Goal: Download file/media: Obtain a digital file from the website

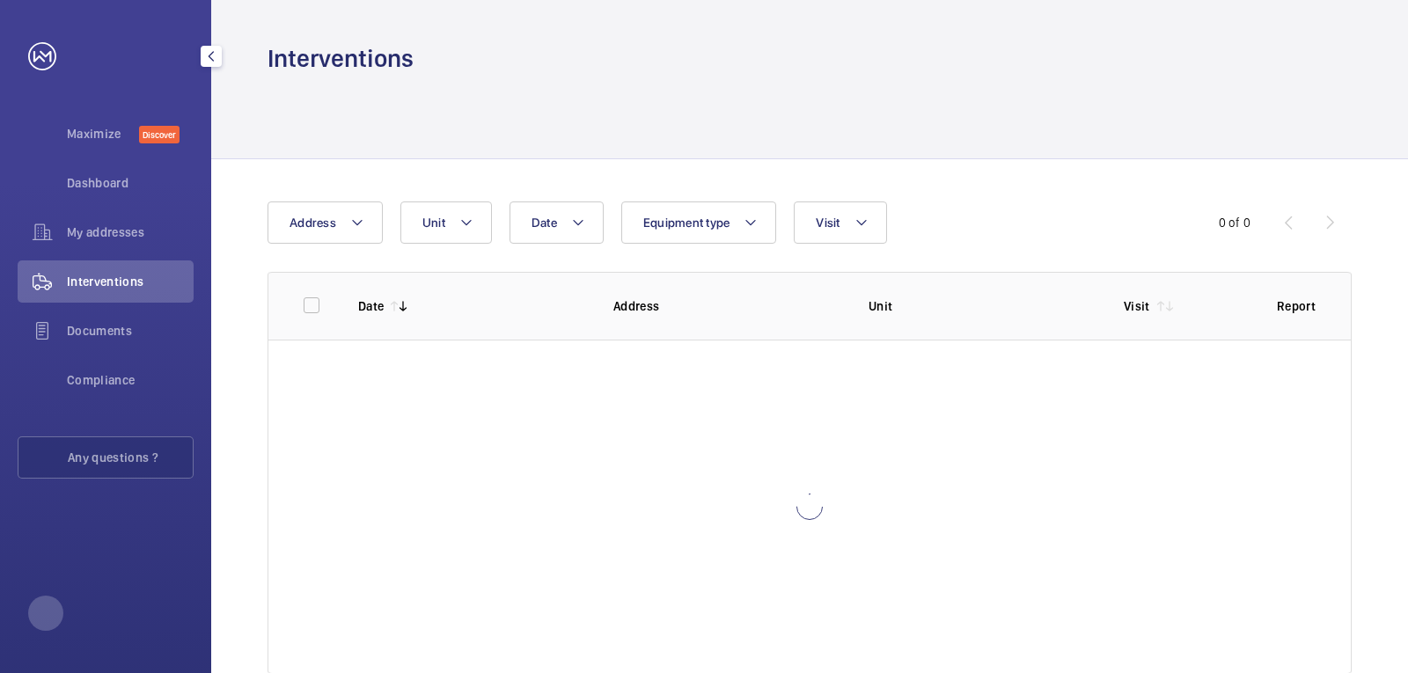
click at [115, 283] on span "Interventions" at bounding box center [130, 282] width 127 height 18
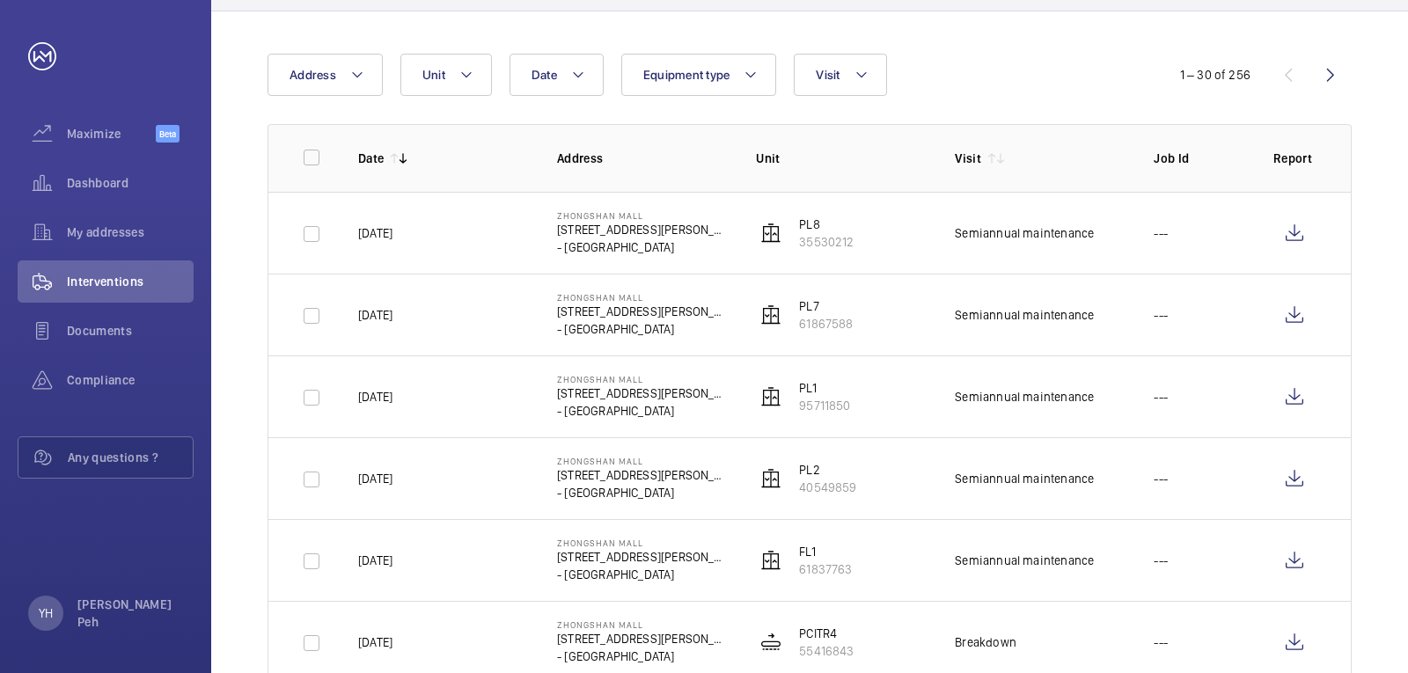
scroll to position [43, 0]
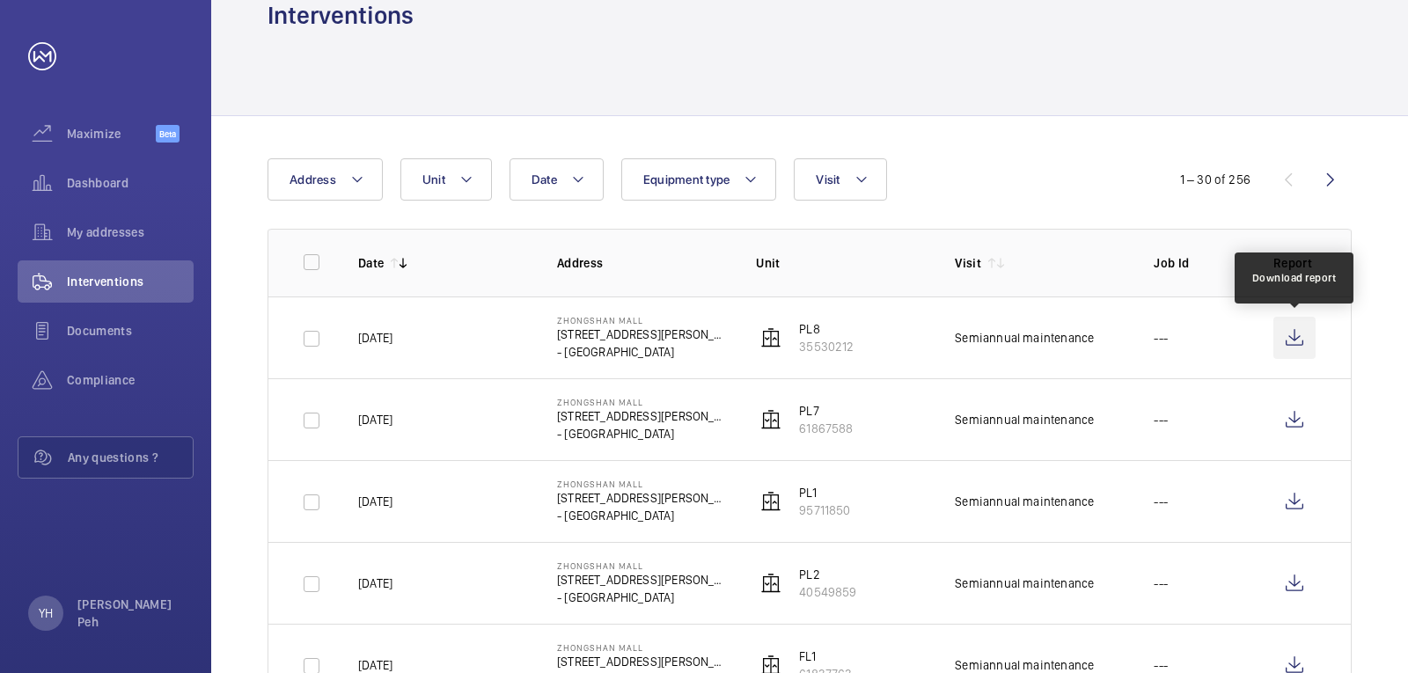
click at [1291, 349] on wm-front-icon-button at bounding box center [1295, 338] width 42 height 42
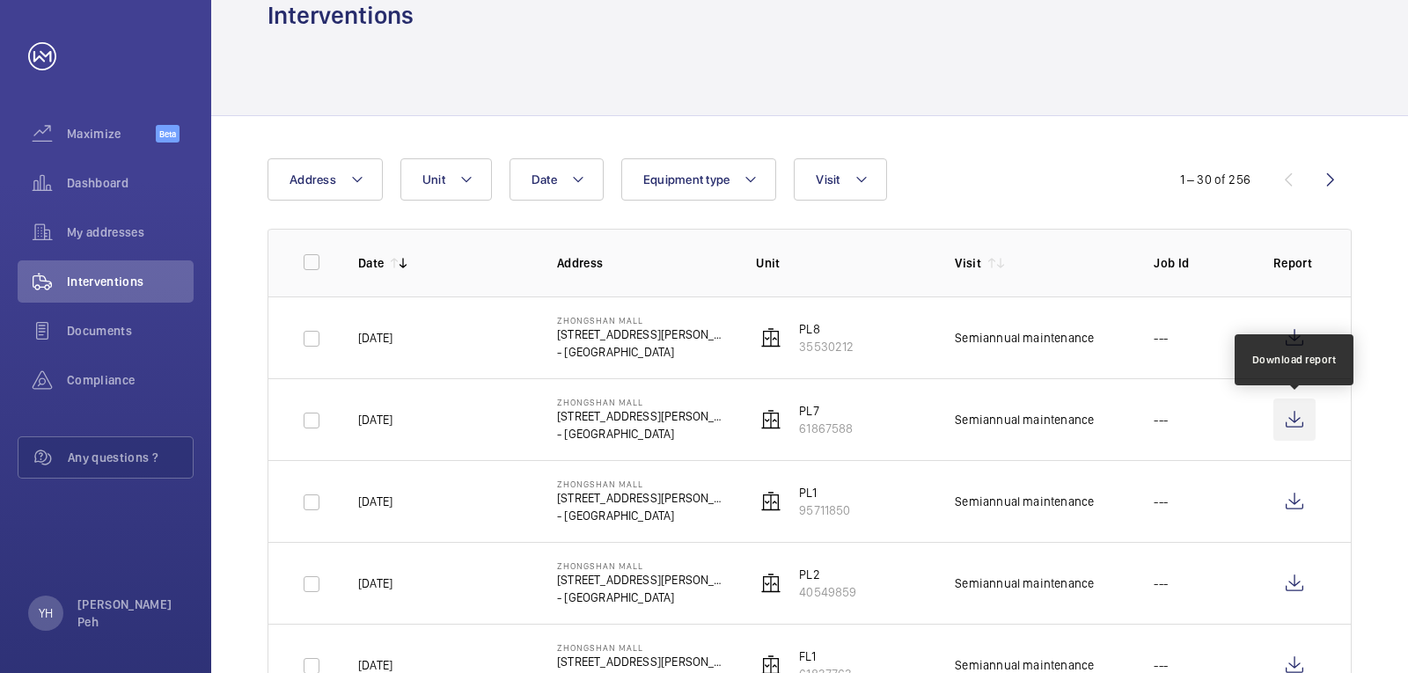
click at [1296, 423] on wm-front-icon-button at bounding box center [1295, 420] width 42 height 42
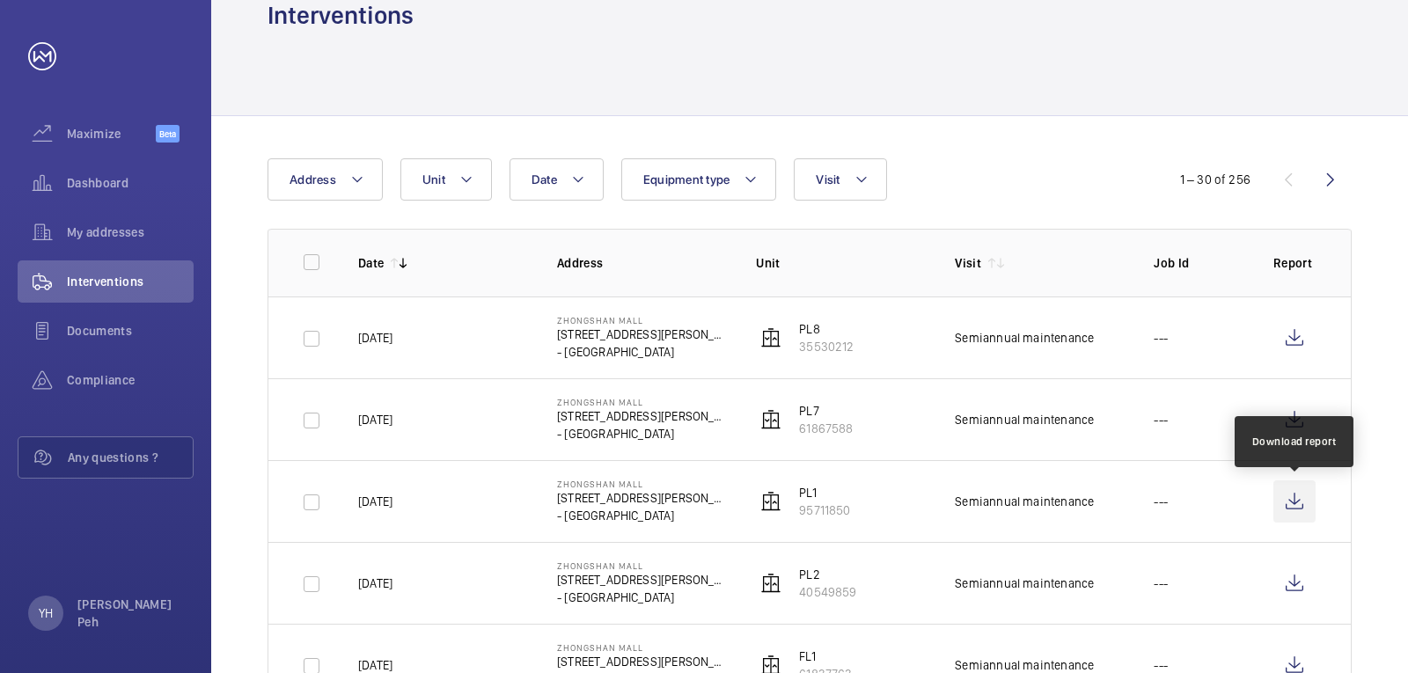
click at [1306, 496] on wm-front-icon-button at bounding box center [1295, 502] width 42 height 42
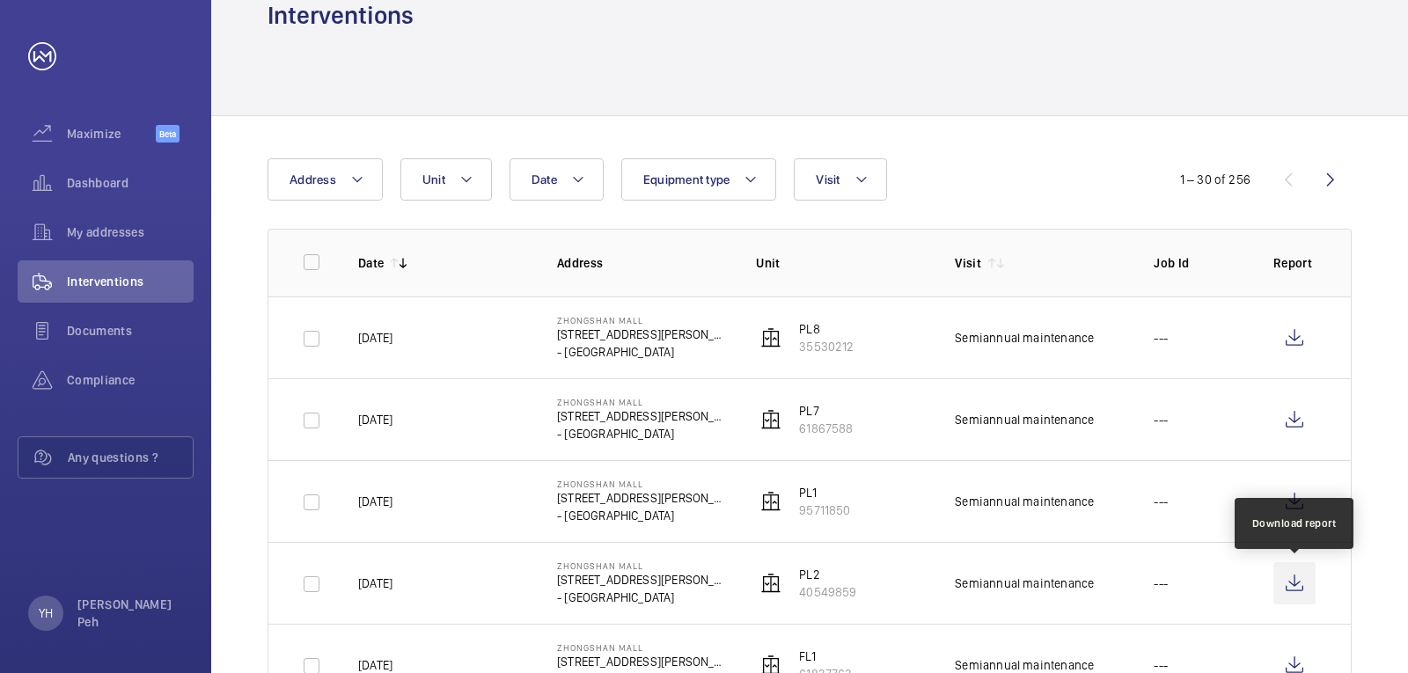
click at [1298, 587] on wm-front-icon-button at bounding box center [1295, 583] width 42 height 42
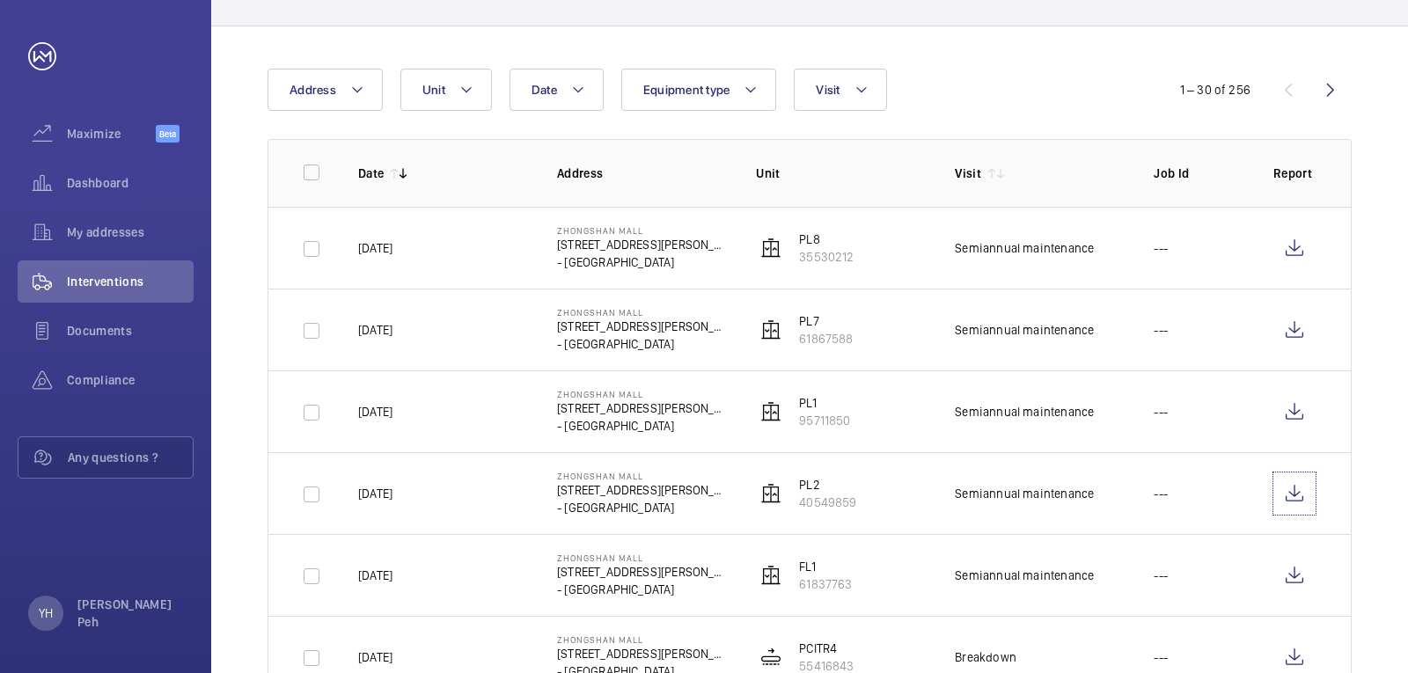
scroll to position [219, 0]
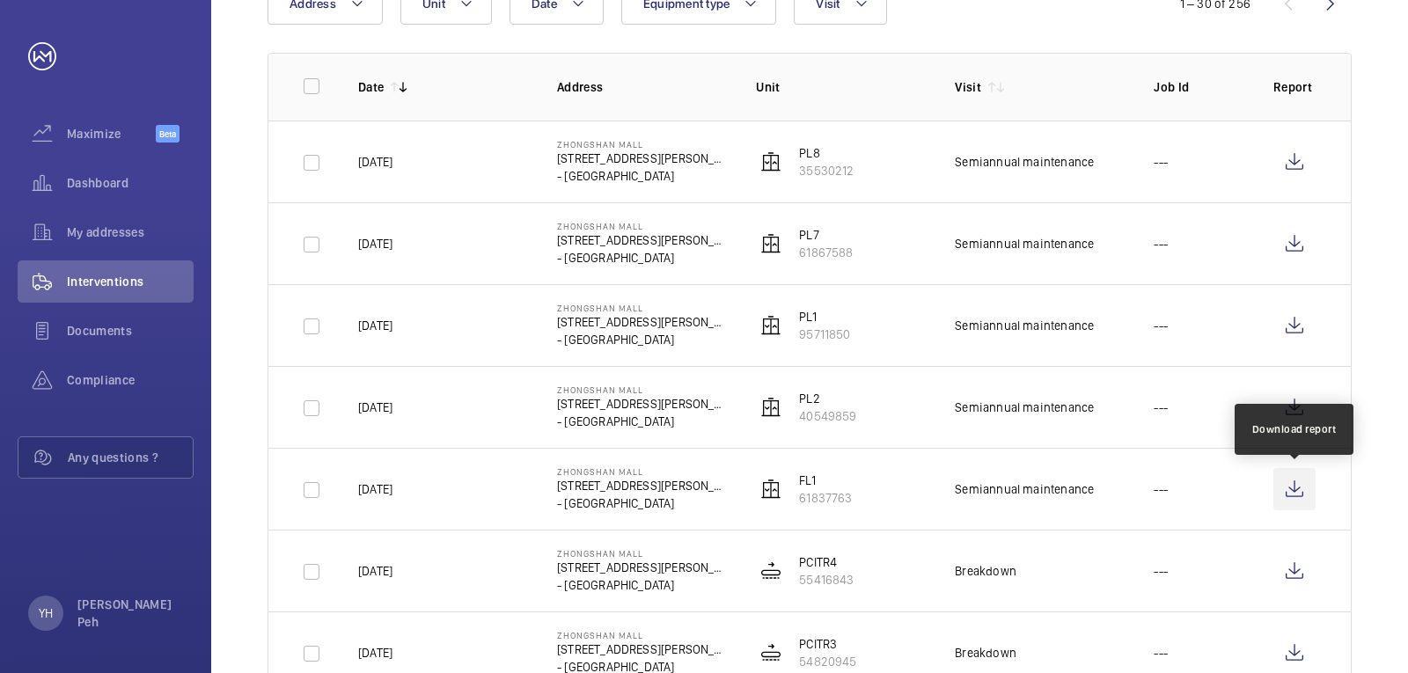
click at [1282, 469] on wm-front-icon-button at bounding box center [1295, 489] width 42 height 42
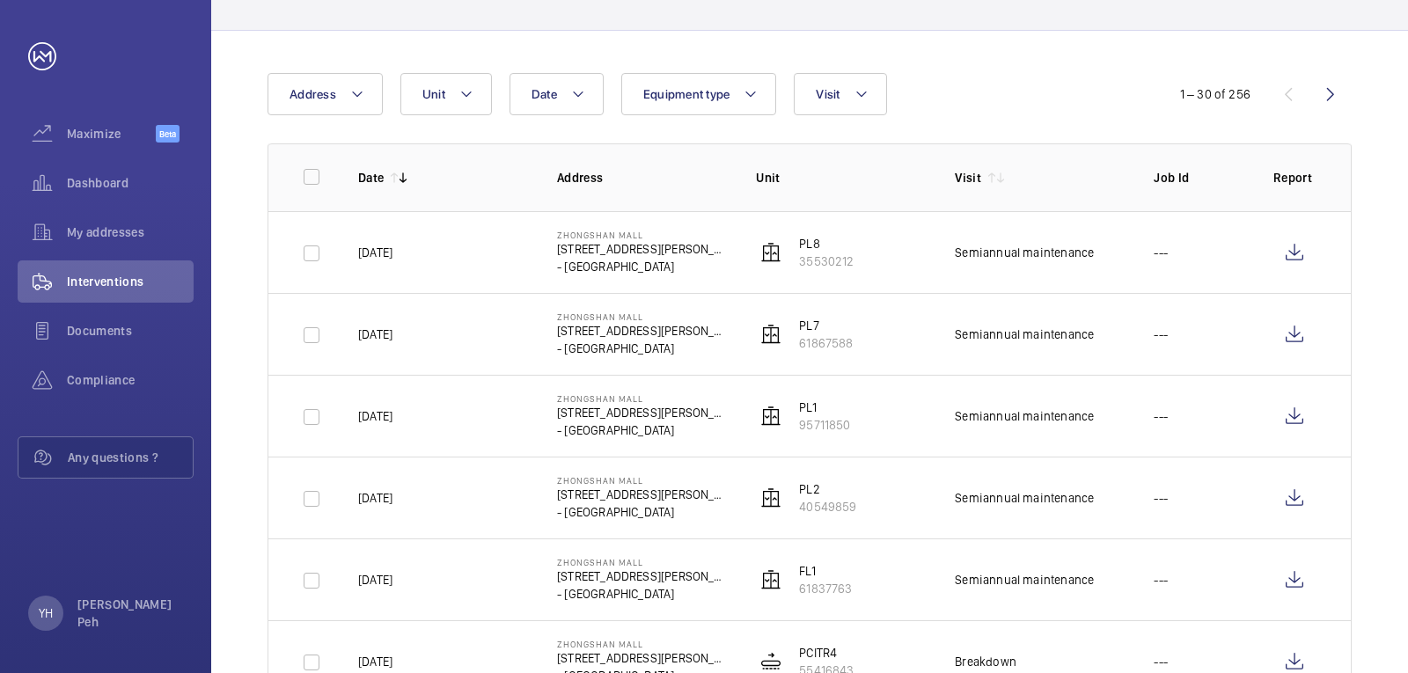
scroll to position [352, 0]
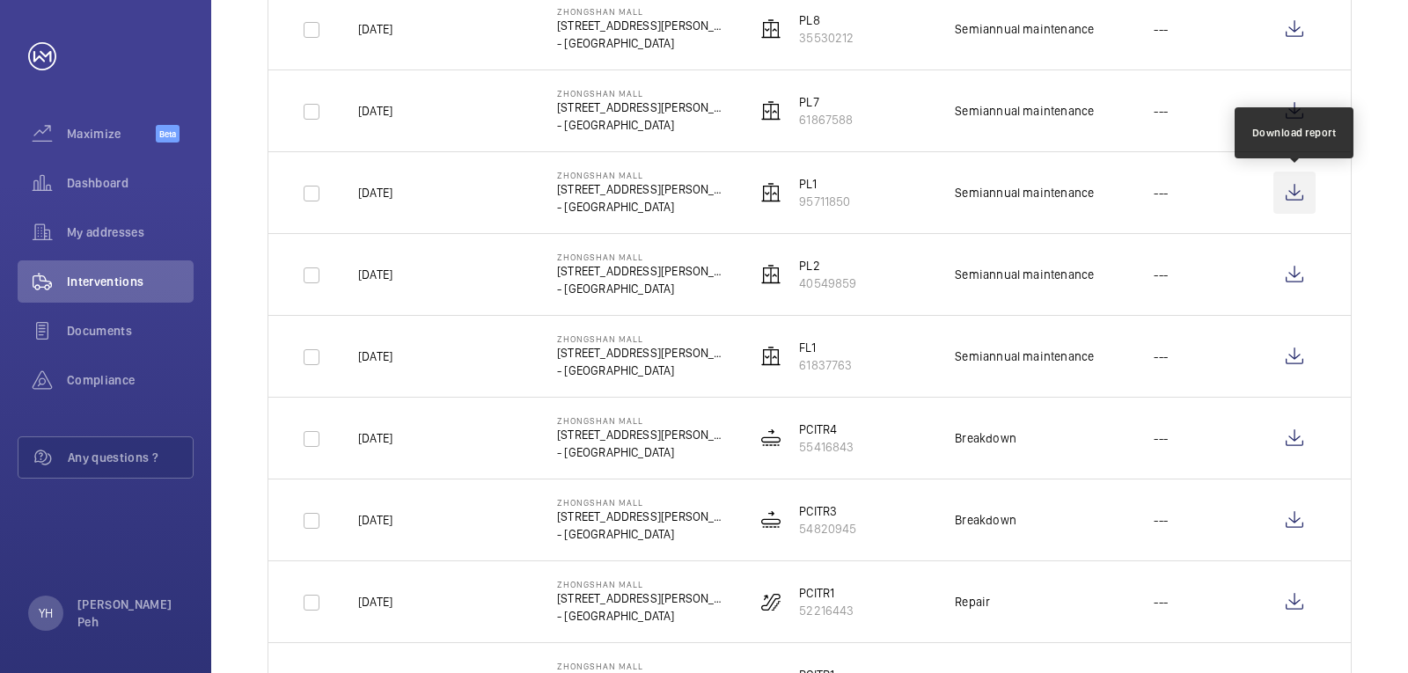
click at [1299, 198] on wm-front-icon-button at bounding box center [1295, 193] width 42 height 42
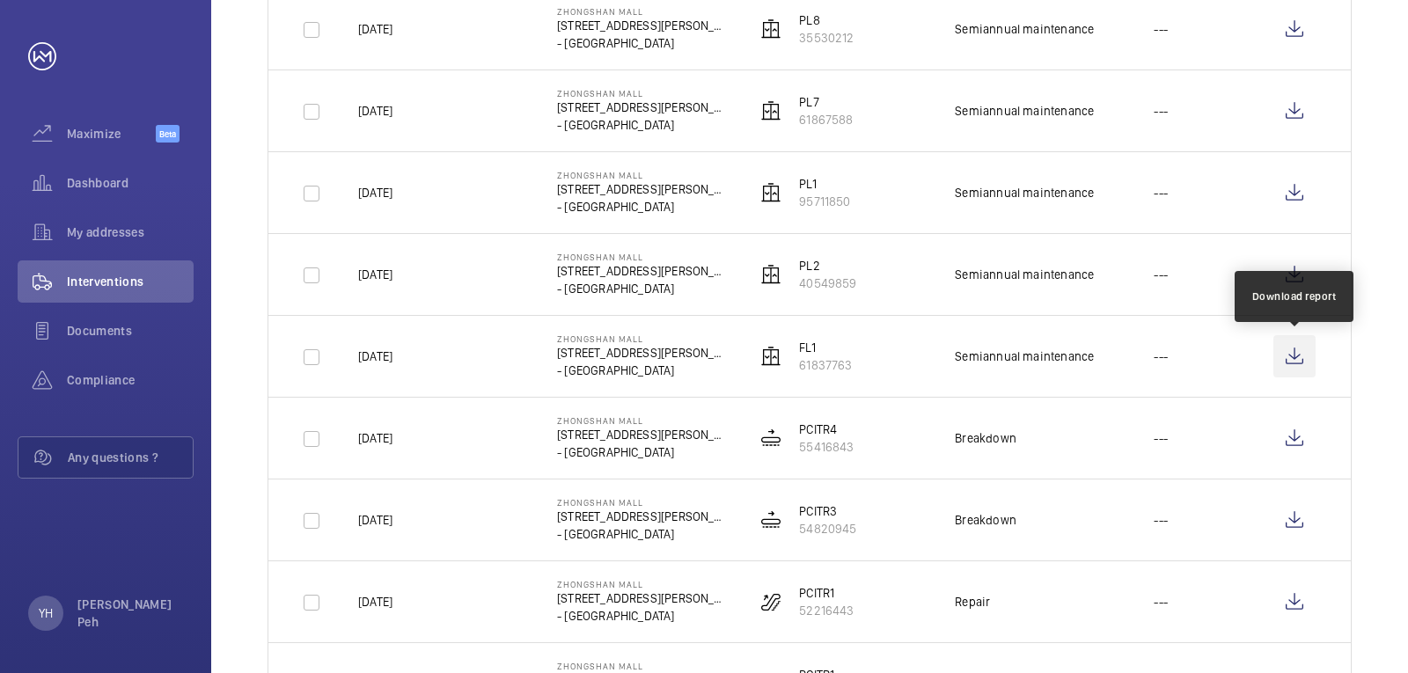
click at [1298, 353] on wm-front-icon-button at bounding box center [1295, 356] width 42 height 42
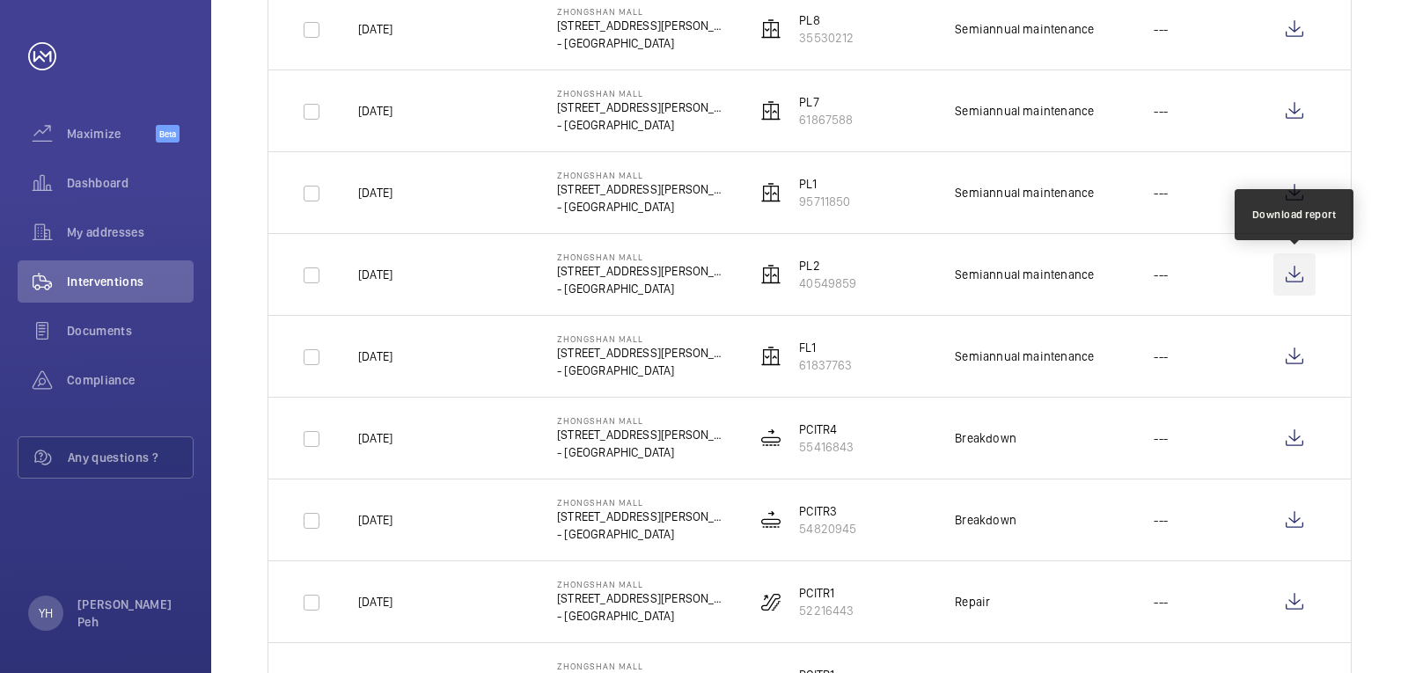
click at [1289, 275] on wm-front-icon-button at bounding box center [1295, 274] width 42 height 42
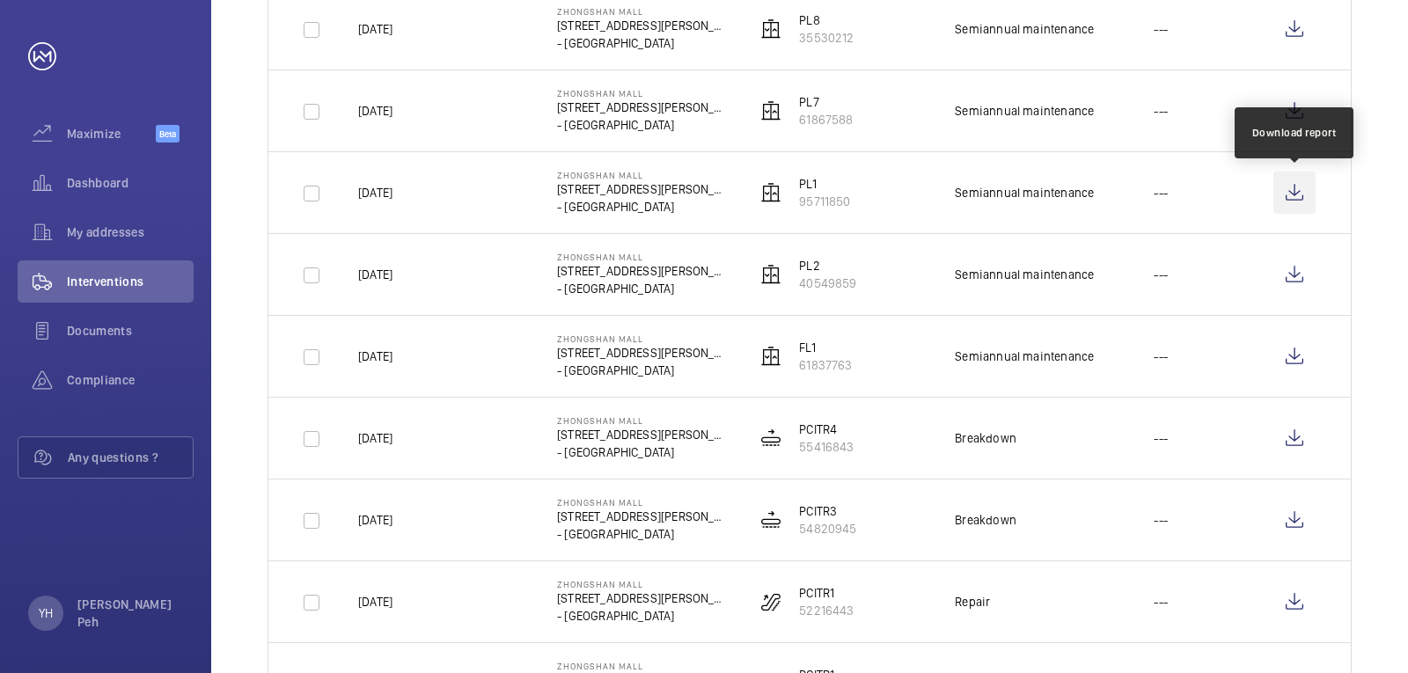
click at [1306, 194] on wm-front-icon-button at bounding box center [1295, 193] width 42 height 42
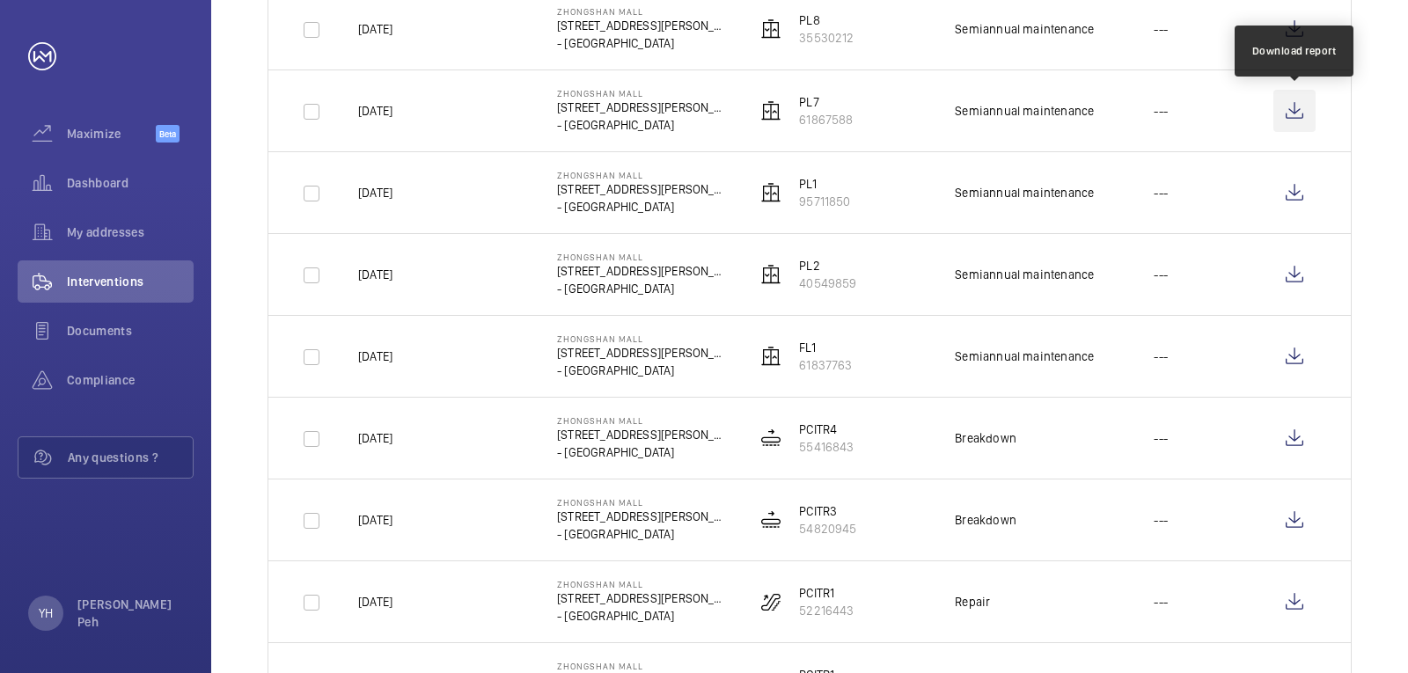
click at [1299, 107] on wm-front-icon-button at bounding box center [1295, 111] width 42 height 42
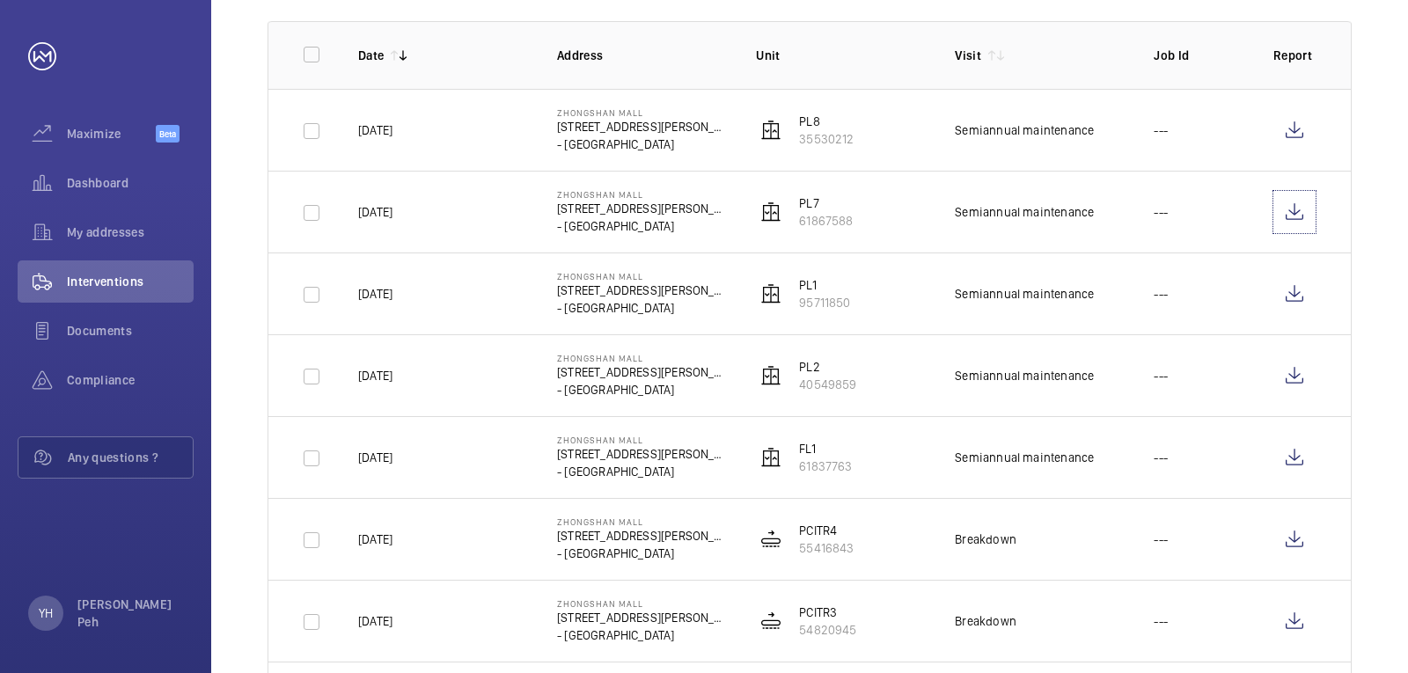
scroll to position [88, 0]
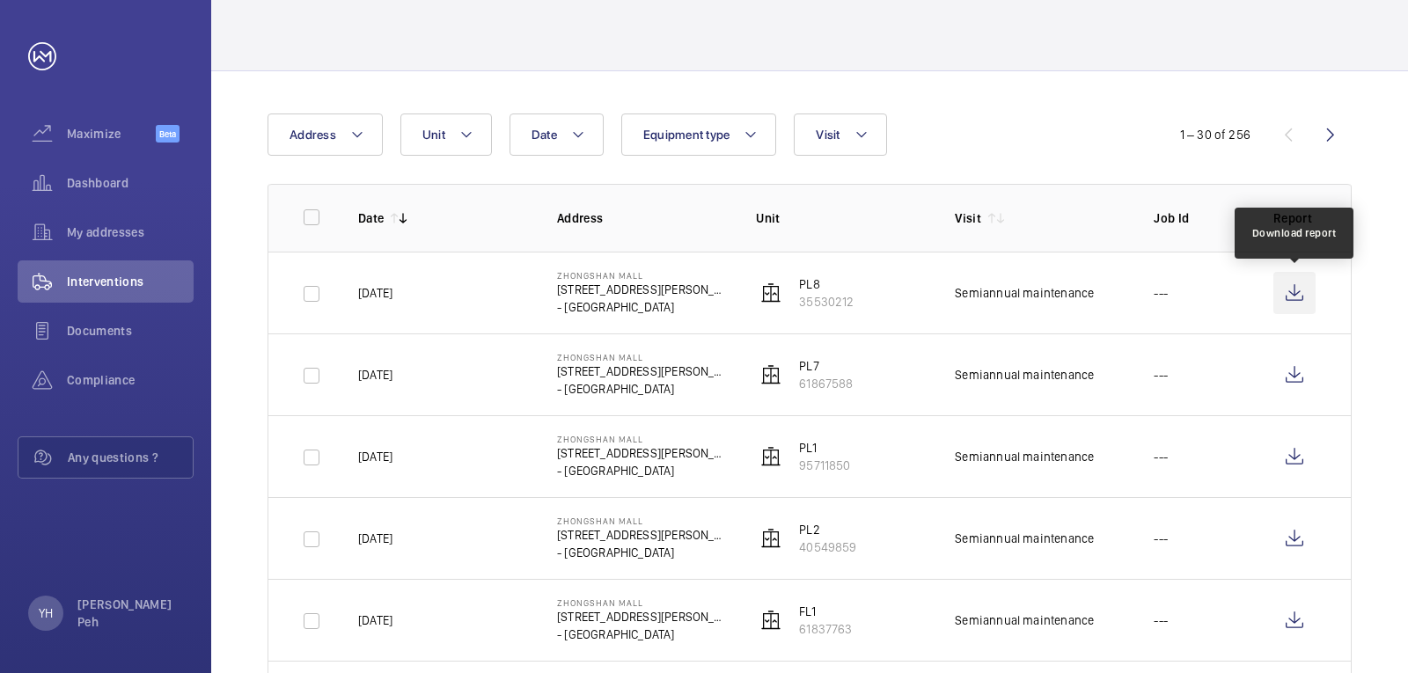
click at [1304, 297] on wm-front-icon-button at bounding box center [1295, 293] width 42 height 42
